Goal: Task Accomplishment & Management: Complete application form

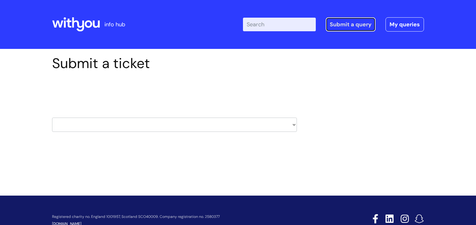
click at [353, 24] on link "Submit a query" at bounding box center [351, 24] width 50 height 14
click at [67, 123] on select "HR / People IT and Support Clinical Drug Alerts Finance Accounts Data Support T…" at bounding box center [174, 125] width 245 height 14
select select "pensions"
click at [52, 118] on select "HR / People IT and Support Clinical Drug Alerts Finance Accounts Data Support T…" at bounding box center [174, 125] width 245 height 14
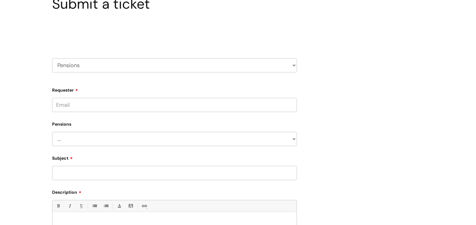
scroll to position [63, 0]
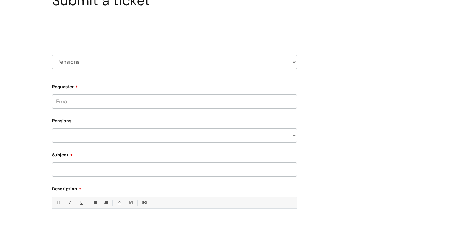
click at [76, 102] on input "Requester" at bounding box center [174, 102] width 245 height 14
type input "[PERSON_NAME][EMAIL_ADDRESS][PERSON_NAME][DOMAIN_NAME]"
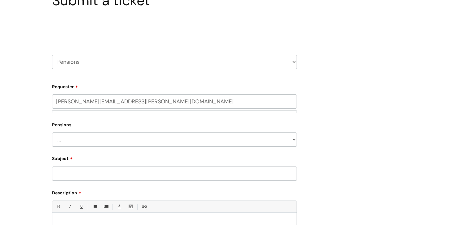
click at [69, 137] on div "Pensions ... Membership Schemes Pensions Specific Question" at bounding box center [174, 133] width 245 height 27
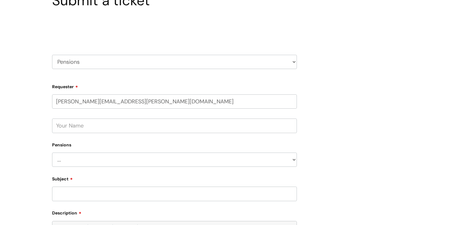
select select "Pensions"
click at [52, 153] on select "... Membership Schemes Pensions" at bounding box center [174, 160] width 245 height 14
click at [93, 190] on select "... General pension queries Pension joiners and opt outs Pension rate changes" at bounding box center [177, 192] width 240 height 14
select select "Pension joiners and opt outs"
click at [57, 185] on select "... General pension queries Pension joiners and opt outs Pension rate changes" at bounding box center [177, 192] width 240 height 14
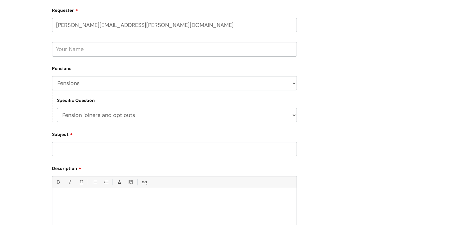
scroll to position [161, 0]
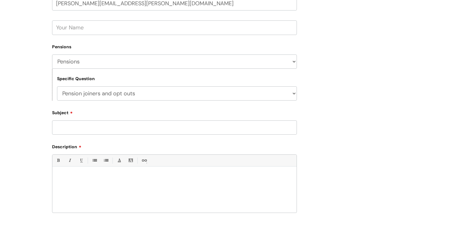
click at [77, 129] on input "Subject" at bounding box center [174, 128] width 245 height 14
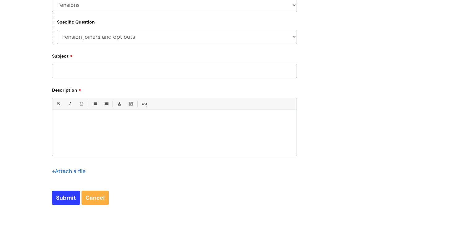
scroll to position [219, 0]
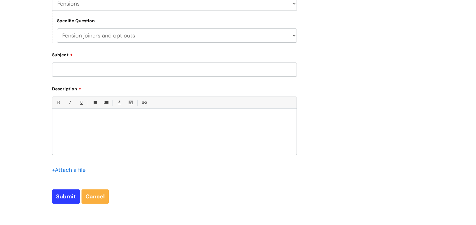
click at [64, 113] on div at bounding box center [174, 133] width 244 height 43
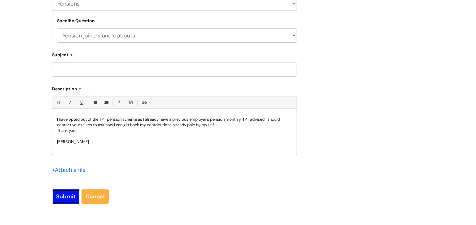
click at [67, 199] on input "Submit" at bounding box center [66, 197] width 28 height 14
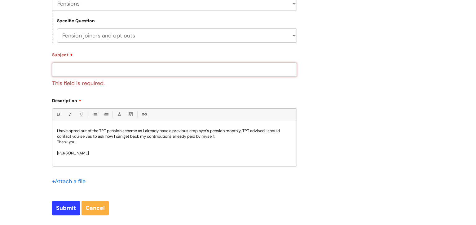
click at [79, 68] on input "Subject" at bounding box center [174, 70] width 245 height 14
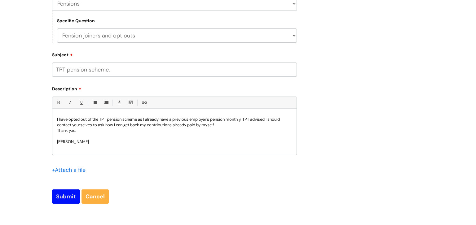
type input "TPT pension scheme."
click at [64, 196] on input "Submit" at bounding box center [66, 197] width 28 height 14
type input "Please Wait..."
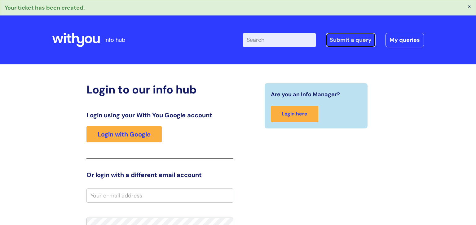
click at [335, 38] on link "Submit a query" at bounding box center [351, 40] width 50 height 14
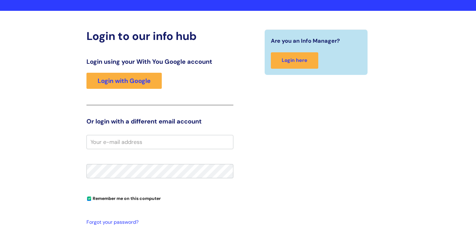
scroll to position [61, 0]
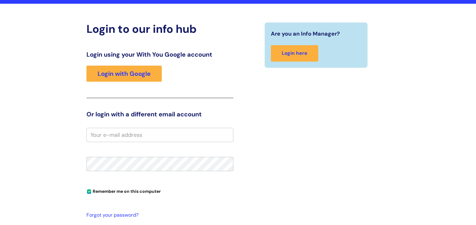
click at [96, 134] on input "email" at bounding box center [160, 135] width 147 height 14
type input "[PERSON_NAME][EMAIL_ADDRESS][PERSON_NAME][DOMAIN_NAME]"
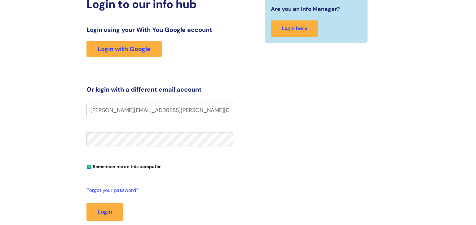
scroll to position [86, 0]
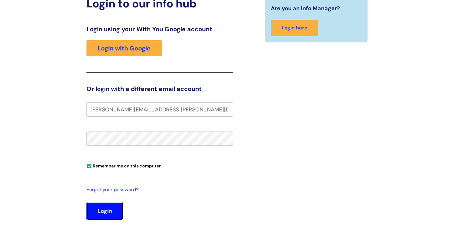
click at [102, 208] on button "Login" at bounding box center [105, 211] width 37 height 18
